Goal: Information Seeking & Learning: Learn about a topic

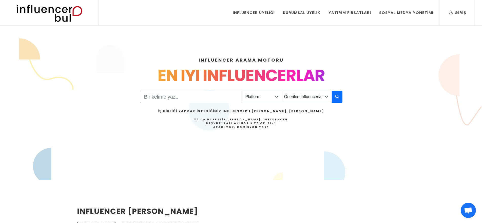
click at [176, 91] on input "Search" at bounding box center [191, 97] width 102 height 12
click at [251, 101] on select "Platform Instagram Facebook Youtube Tiktok Twitter Twitch" at bounding box center [261, 97] width 41 height 12
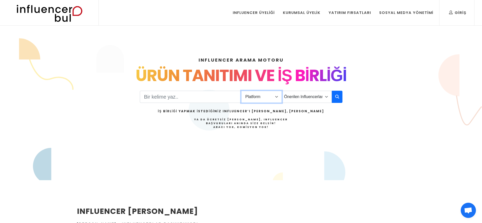
select select "1"
click at [241, 91] on select "Platform Instagram Facebook Youtube Tiktok Twitter Twitch" at bounding box center [261, 97] width 41 height 12
click at [302, 97] on select "Önerilen Influencerlar Aile & Çocuk & Ebeveyn Alışveriş & Giyim & Aksesuar Arab…" at bounding box center [307, 97] width 50 height 12
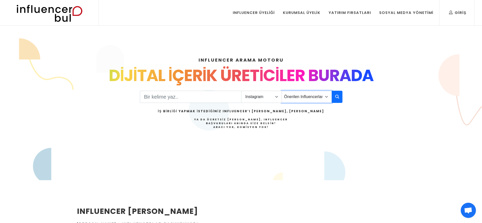
select select "2"
click at [282, 91] on select "Önerilen Influencerlar Aile & Çocuk & Ebeveyn Alışveriş & Giyim & Aksesuar Arab…" at bounding box center [307, 97] width 50 height 12
click at [191, 96] on input "Search" at bounding box center [191, 97] width 102 height 12
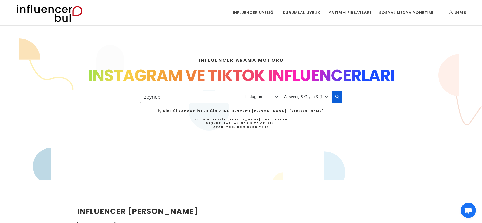
type input "zeynep"
click at [338, 97] on icon "button" at bounding box center [337, 96] width 4 height 6
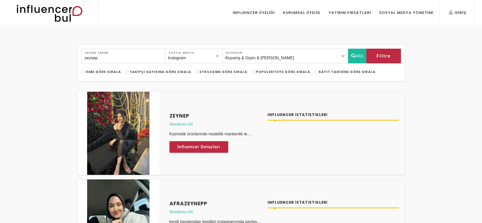
select select "2"
